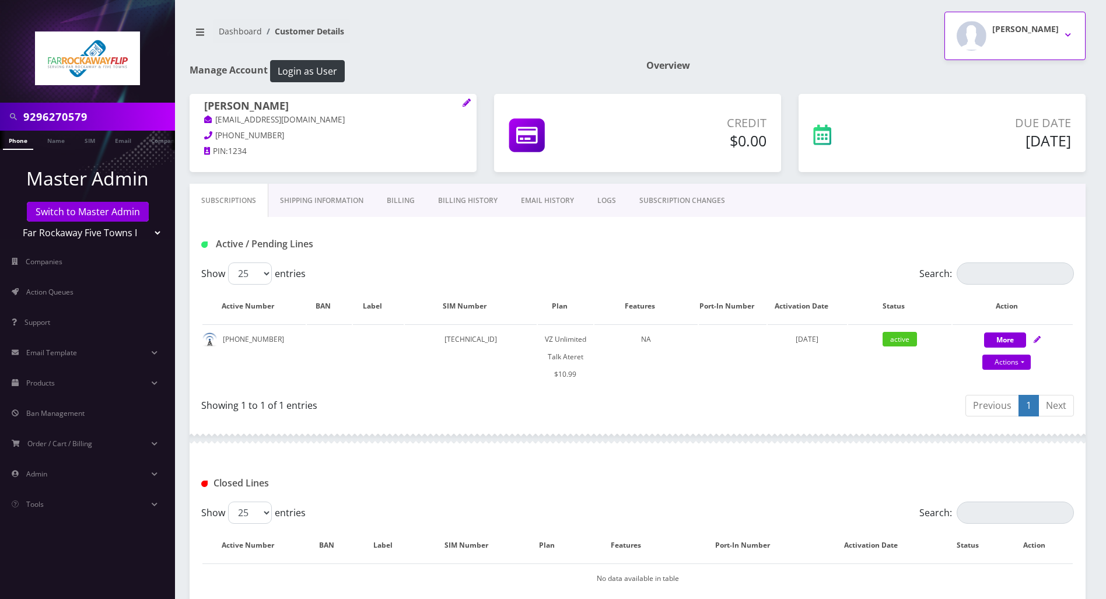
click at [1068, 34] on button "[PERSON_NAME]" at bounding box center [1014, 36] width 141 height 48
click at [978, 74] on link "Logout" at bounding box center [1014, 74] width 141 height 16
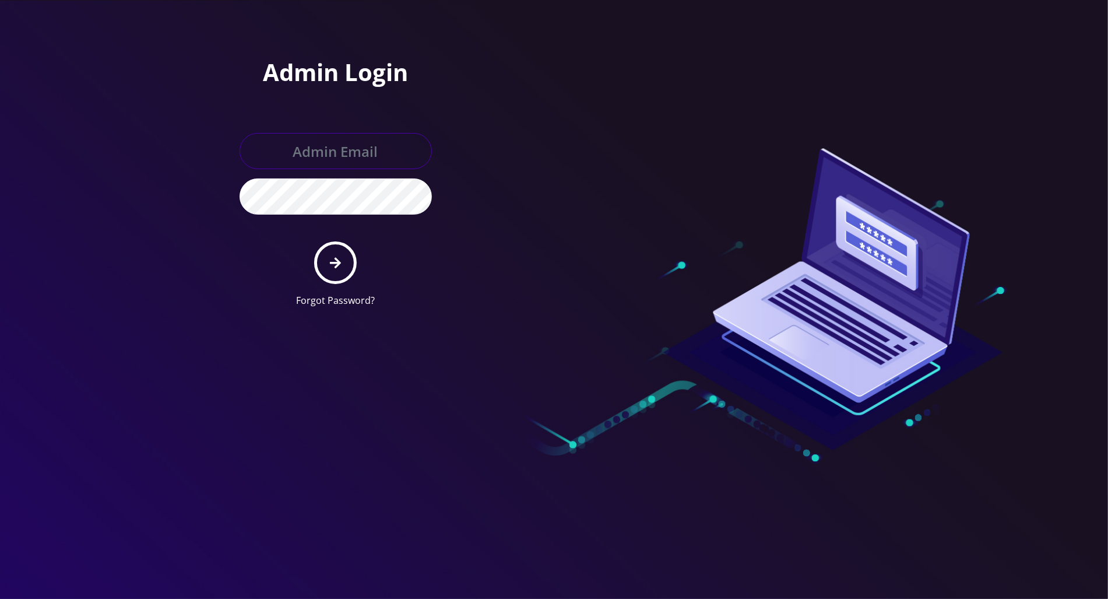
type input "[PERSON_NAME][EMAIL_ADDRESS][DOMAIN_NAME]"
click at [626, 162] on div at bounding box center [721, 158] width 332 height 317
